Goal: Task Accomplishment & Management: Complete application form

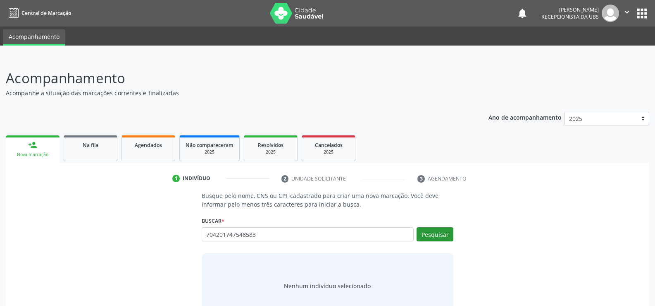
type input "704201747548583"
click at [437, 237] on button "Pesquisar" at bounding box center [435, 234] width 37 height 14
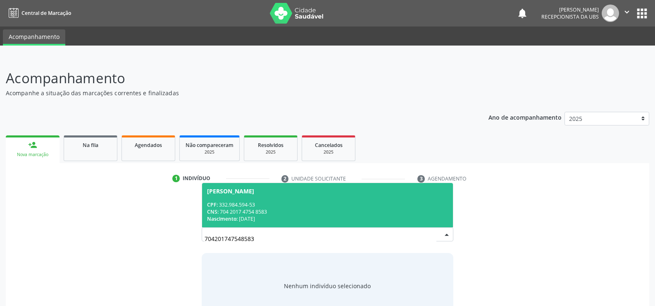
click at [347, 199] on span "Ivanuzia Gomes de Vasconcelos CPF: 332.984.594-53 CNS: 704 2017 4754 8583 Nasci…" at bounding box center [327, 205] width 251 height 44
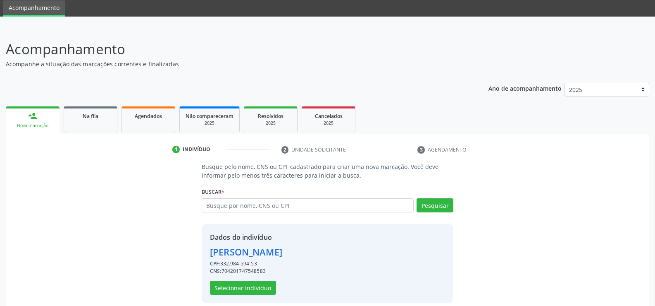
scroll to position [38, 0]
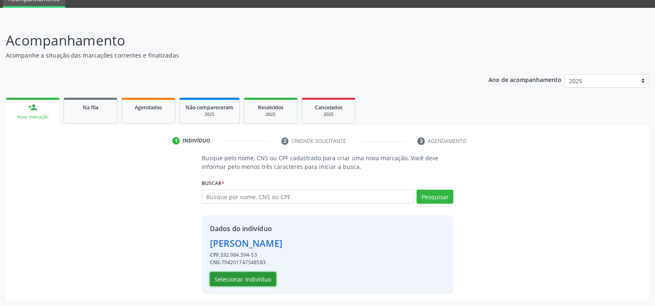
click at [241, 282] on button "Selecionar indivíduo" at bounding box center [243, 279] width 66 height 14
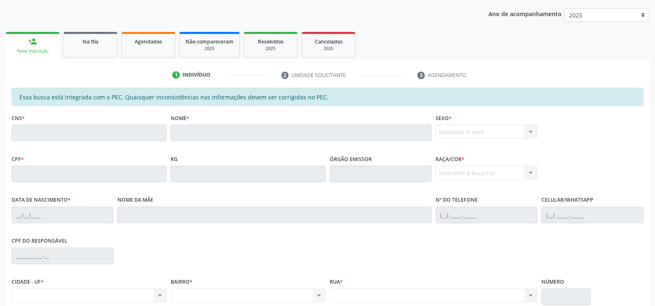
scroll to position [41, 0]
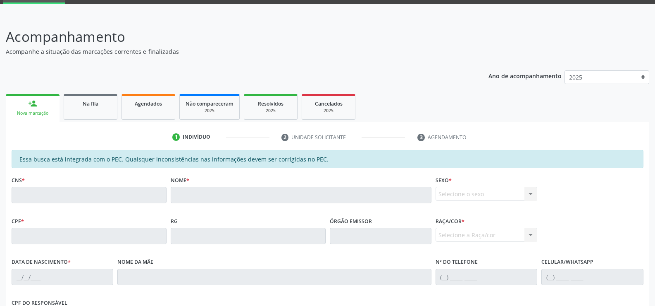
click at [28, 118] on link "person_add Nova marcação" at bounding box center [33, 108] width 54 height 28
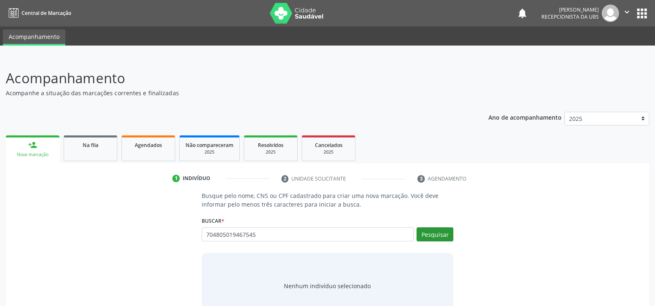
type input "704805019467545"
click at [433, 235] on button "Pesquisar" at bounding box center [435, 234] width 37 height 14
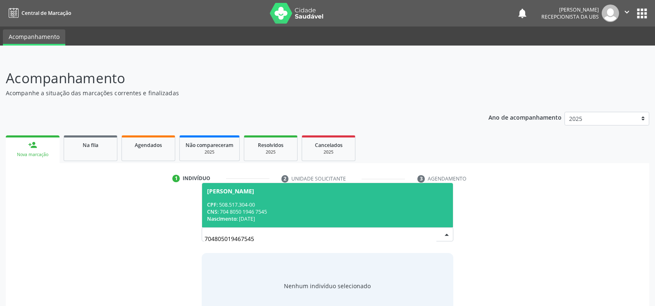
click at [300, 201] on div "CPF: 508.517.304-00" at bounding box center [327, 204] width 241 height 7
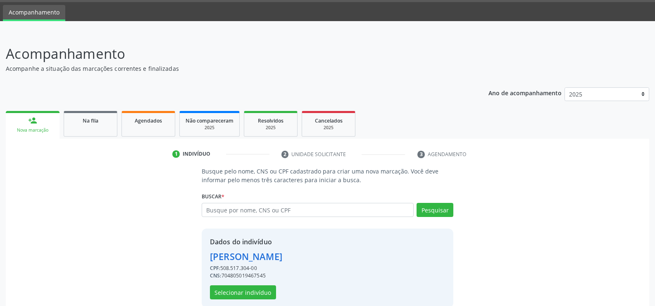
scroll to position [38, 0]
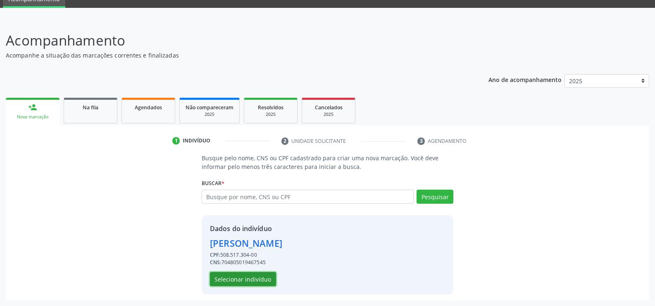
click at [244, 282] on button "Selecionar indivíduo" at bounding box center [243, 279] width 66 height 14
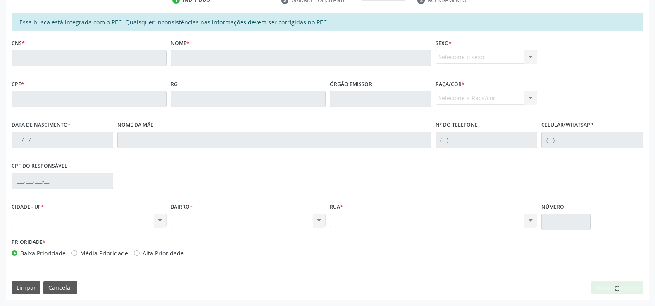
scroll to position [0, 0]
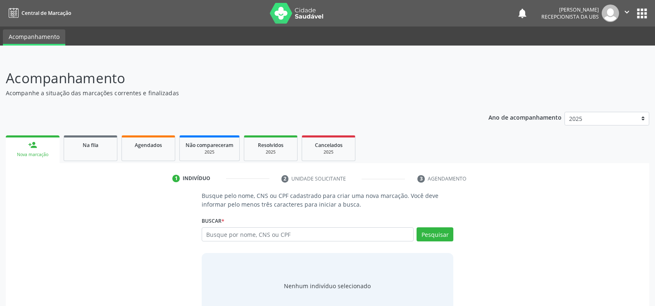
scroll to position [25, 0]
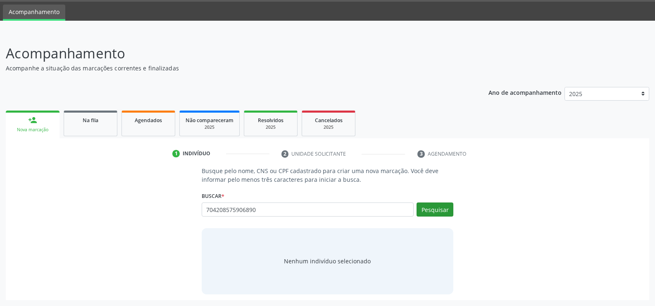
type input "704208575906890"
click at [435, 214] on button "Pesquisar" at bounding box center [435, 209] width 37 height 14
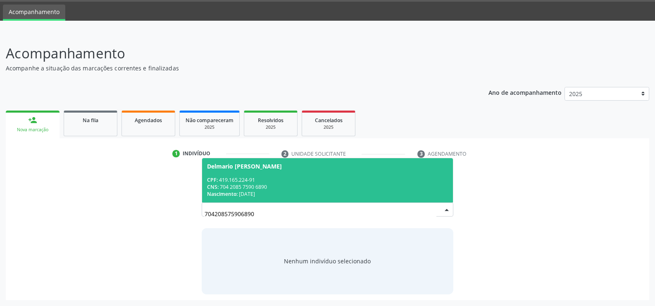
click at [287, 182] on div "CPF: 419.165.224-91" at bounding box center [327, 179] width 241 height 7
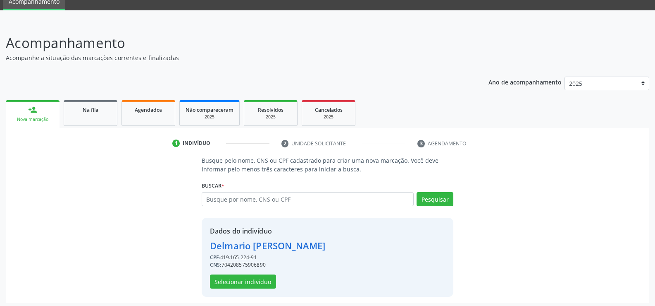
scroll to position [38, 0]
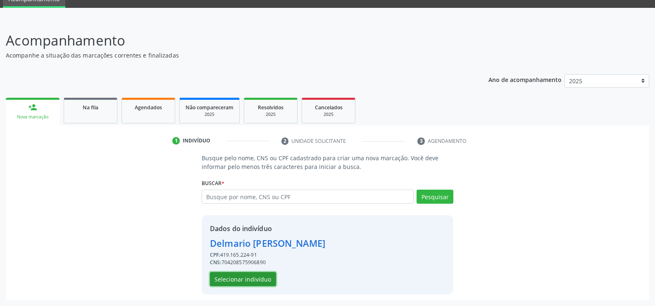
click at [254, 280] on button "Selecionar indivíduo" at bounding box center [243, 279] width 66 height 14
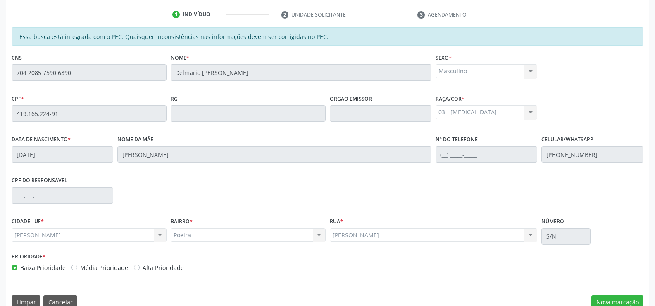
scroll to position [178, 0]
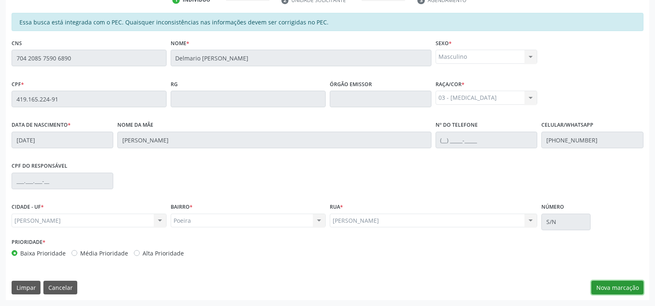
click at [614, 288] on button "Nova marcação" at bounding box center [618, 287] width 52 height 14
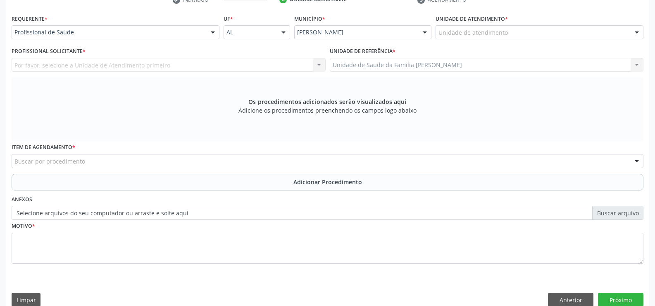
click at [213, 32] on div at bounding box center [213, 33] width 12 height 14
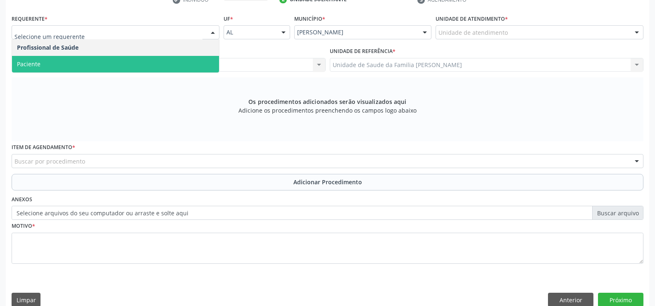
click at [182, 61] on span "Paciente" at bounding box center [115, 64] width 207 height 17
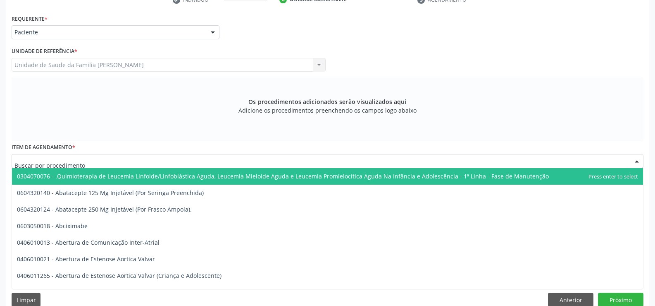
click at [172, 162] on div at bounding box center [328, 161] width 632 height 14
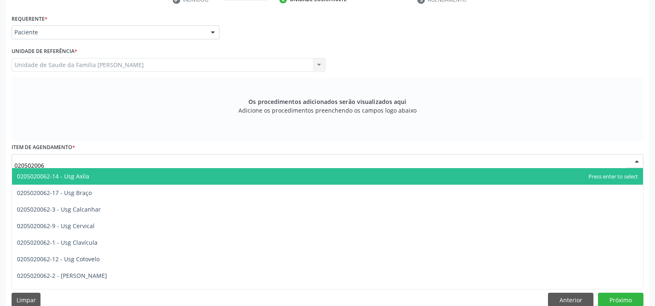
type input "0205020062"
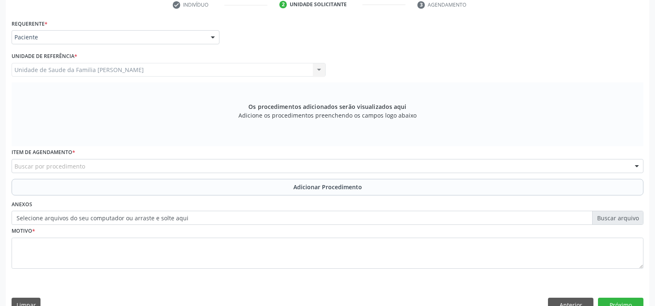
scroll to position [191, 0]
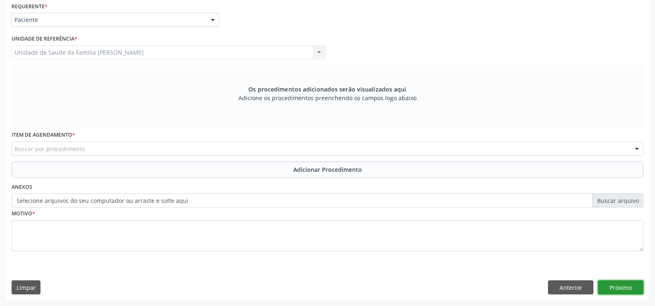
click at [617, 286] on button "Próximo" at bounding box center [620, 287] width 45 height 14
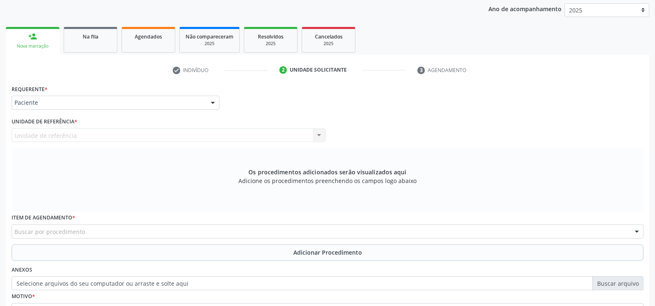
scroll to position [0, 0]
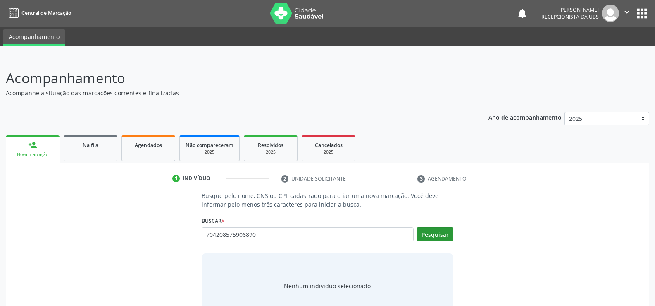
type input "704208575906890"
click at [438, 235] on button "Pesquisar" at bounding box center [435, 234] width 37 height 14
type input "704208575906890"
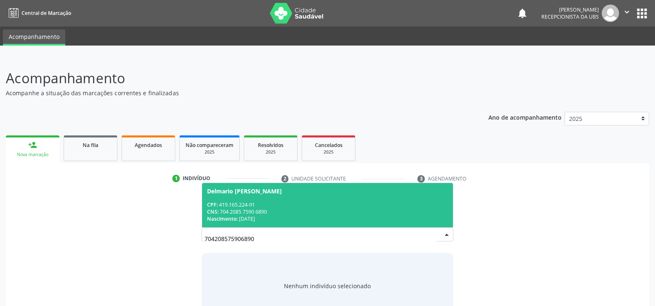
click at [256, 201] on div "CPF: 419.165.224-91" at bounding box center [327, 204] width 241 height 7
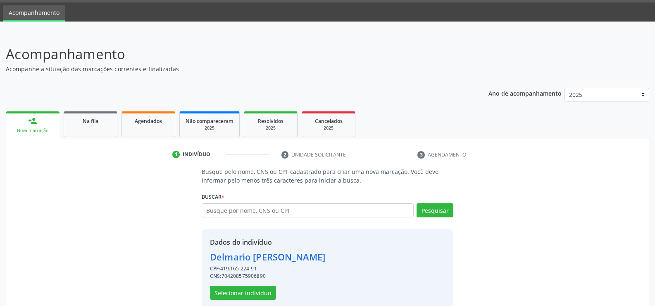
scroll to position [38, 0]
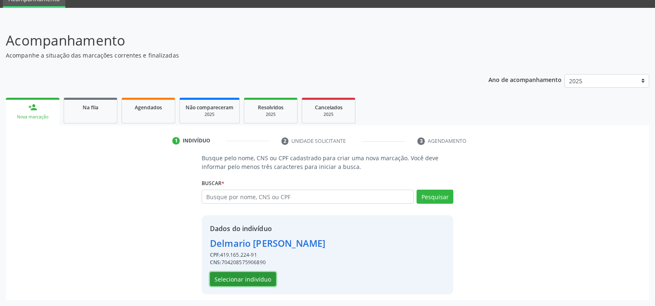
click at [241, 279] on button "Selecionar indivíduo" at bounding box center [243, 279] width 66 height 14
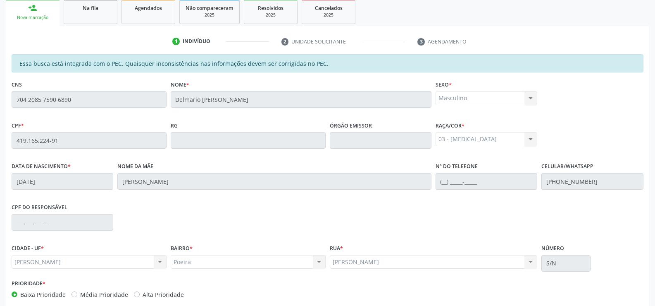
scroll to position [178, 0]
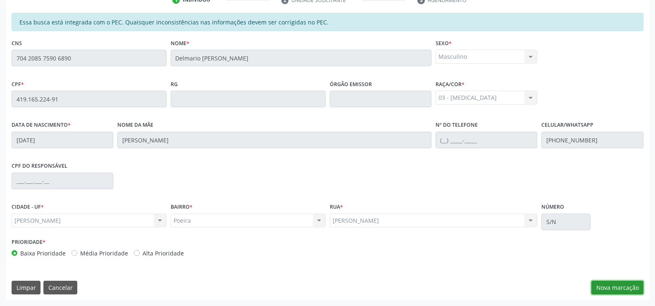
click at [611, 289] on button "Nova marcação" at bounding box center [618, 287] width 52 height 14
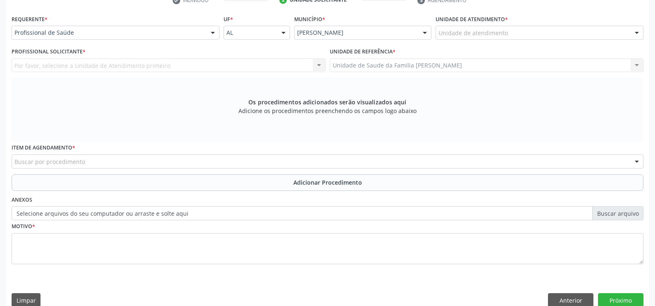
scroll to position [179, 0]
click at [213, 35] on div at bounding box center [213, 33] width 12 height 14
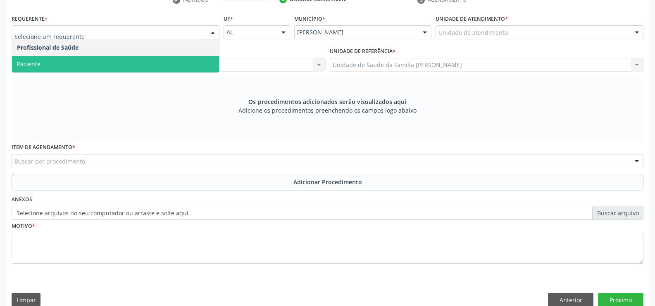
click at [183, 69] on span "Paciente" at bounding box center [115, 64] width 207 height 17
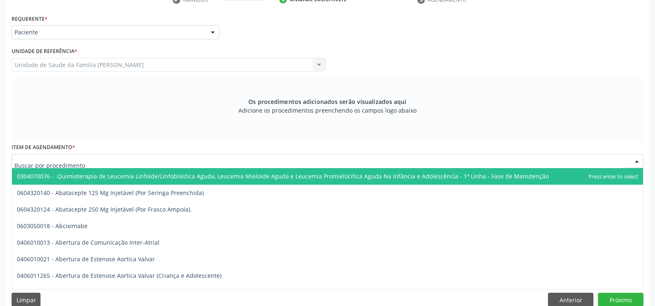
click at [190, 162] on div at bounding box center [328, 161] width 632 height 14
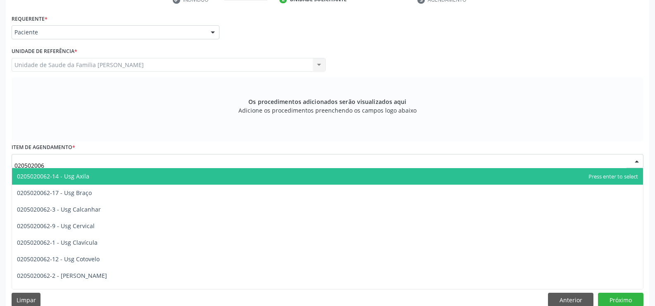
type input "0205020062"
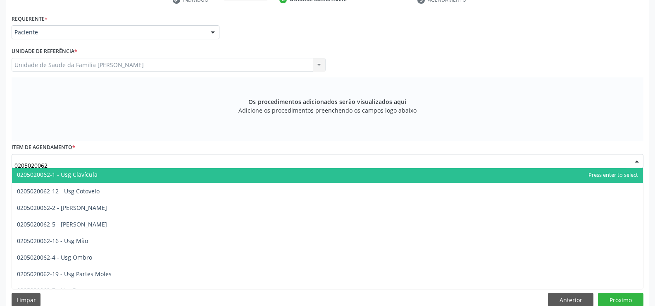
scroll to position [83, 0]
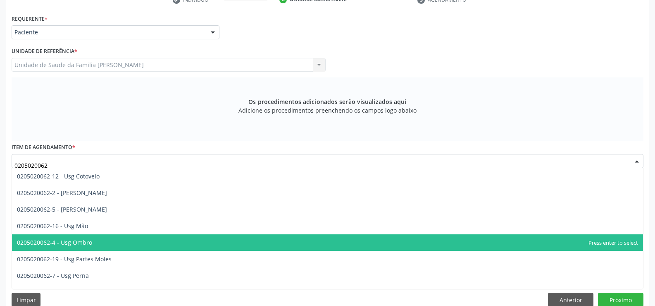
click at [91, 241] on span "0205020062-4 - Usg Ombro" at bounding box center [54, 242] width 75 height 8
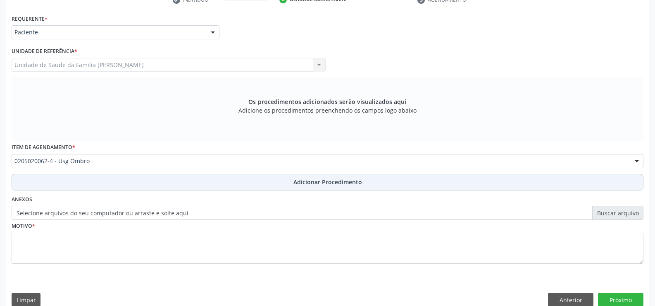
click at [319, 183] on span "Adicionar Procedimento" at bounding box center [328, 181] width 69 height 9
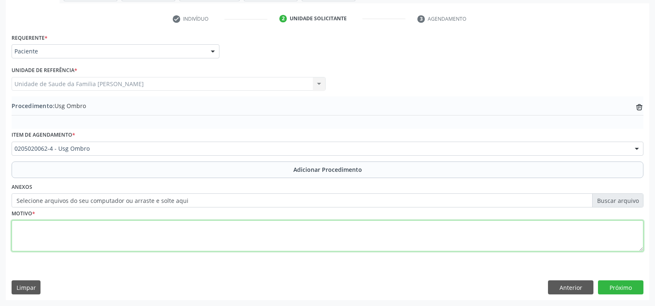
click at [229, 234] on textarea at bounding box center [328, 235] width 632 height 31
type textarea "b"
type textarea "BURSITE DO OMBRO"
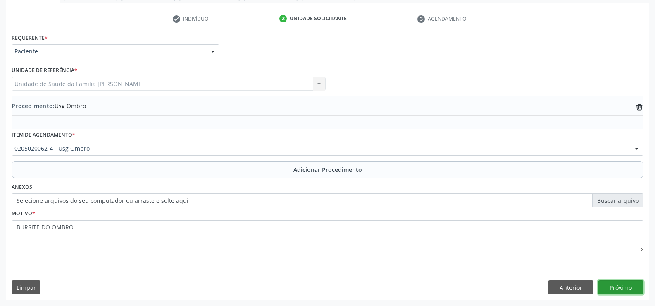
click at [621, 285] on button "Próximo" at bounding box center [620, 287] width 45 height 14
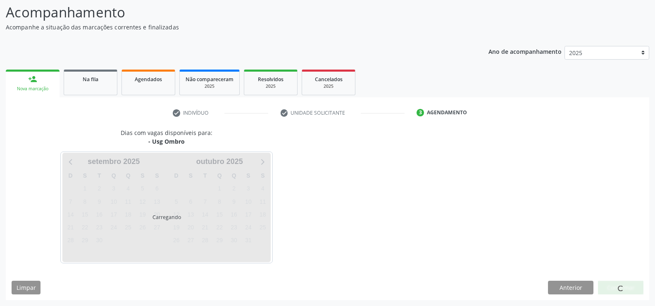
scroll to position [90, 0]
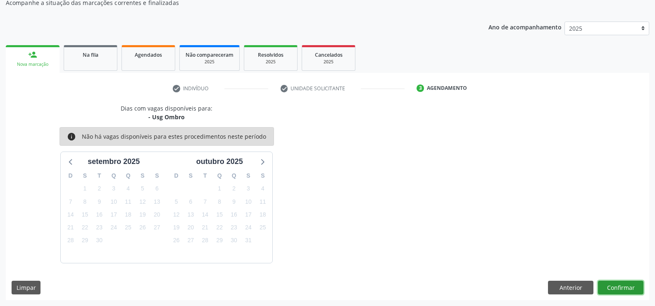
click at [621, 285] on button "Confirmar" at bounding box center [620, 287] width 45 height 14
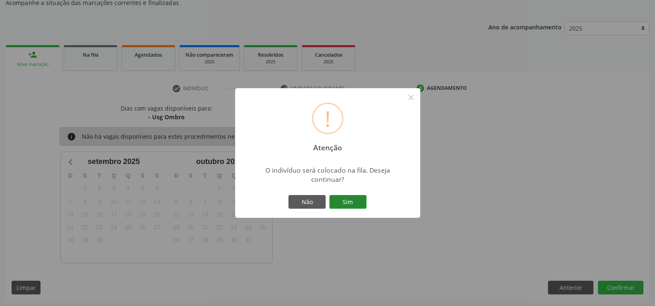
click at [347, 199] on button "Sim" at bounding box center [348, 202] width 37 height 14
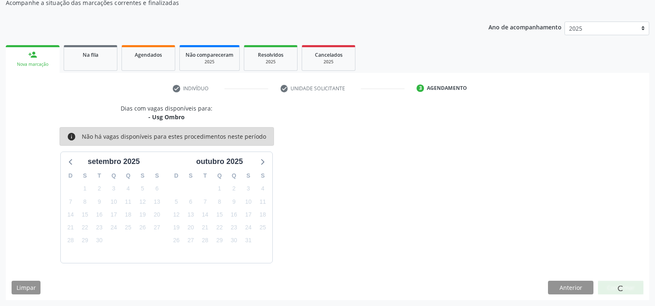
scroll to position [0, 0]
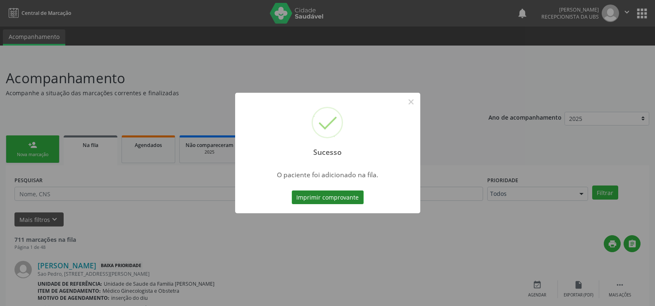
click at [334, 199] on button "Imprimir comprovante" at bounding box center [328, 197] width 72 height 14
